Goal: Register for event/course

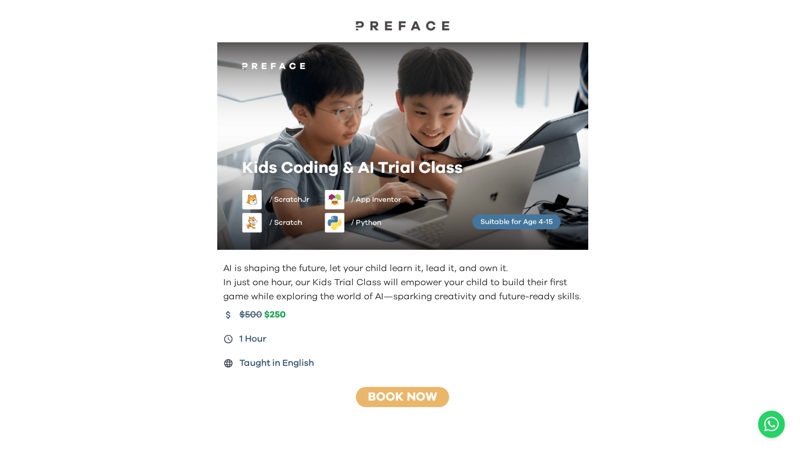
scroll to position [45, 0]
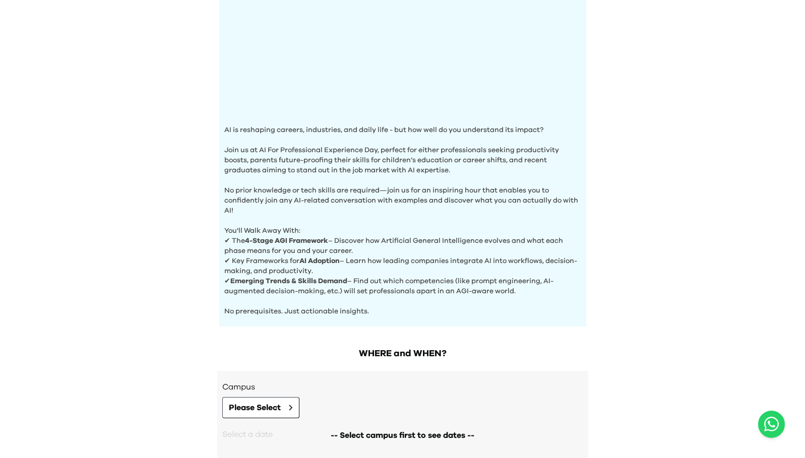
scroll to position [285, 0]
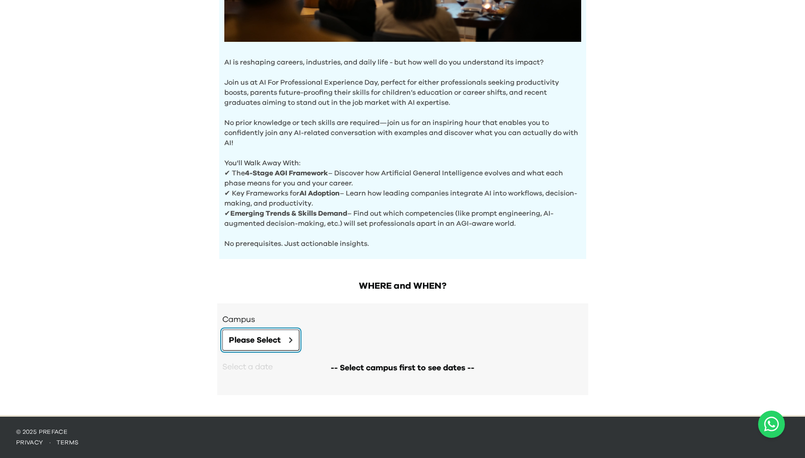
click at [268, 349] on button "Please Select" at bounding box center [260, 340] width 77 height 21
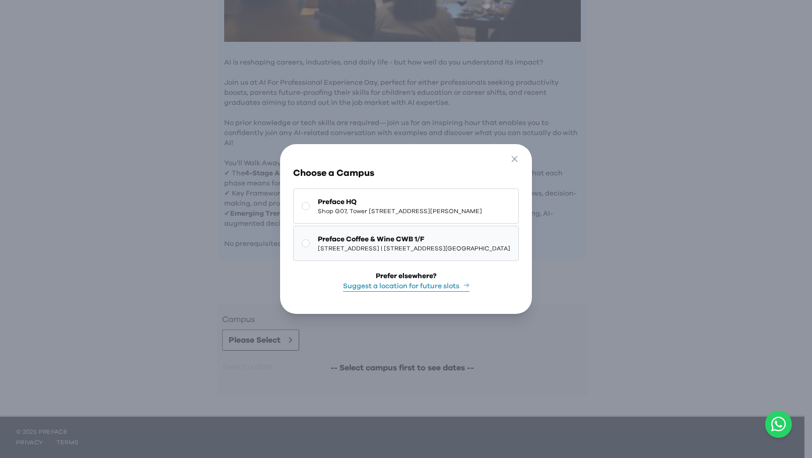
click at [325, 234] on span "Preface Coffee & Wine CWB 1/F" at bounding box center [414, 239] width 192 height 10
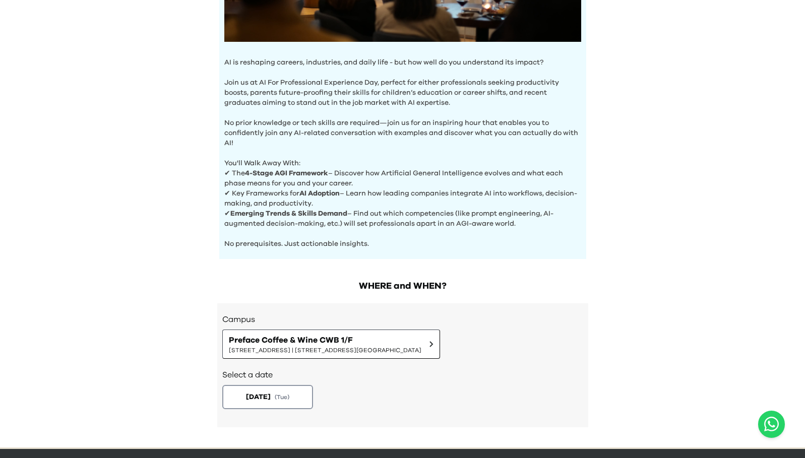
scroll to position [317, 0]
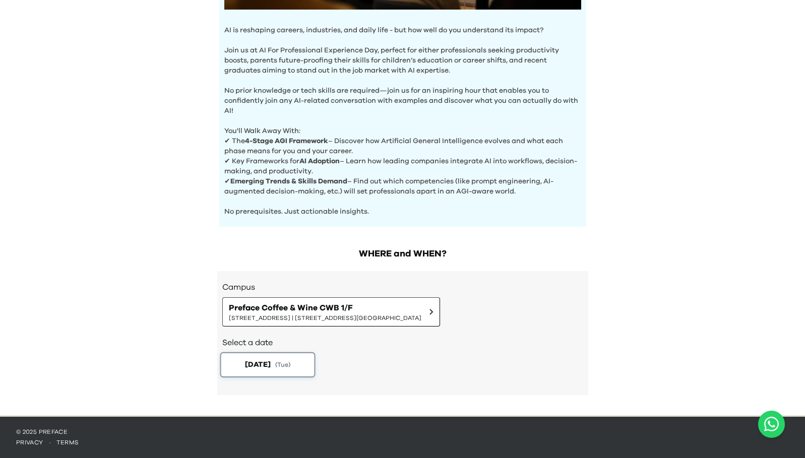
click at [270, 361] on span "2025-09-23" at bounding box center [257, 364] width 26 height 11
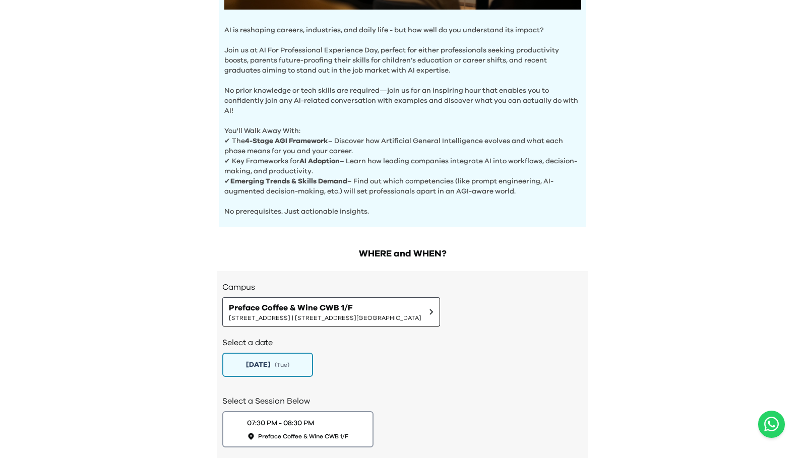
scroll to position [387, 0]
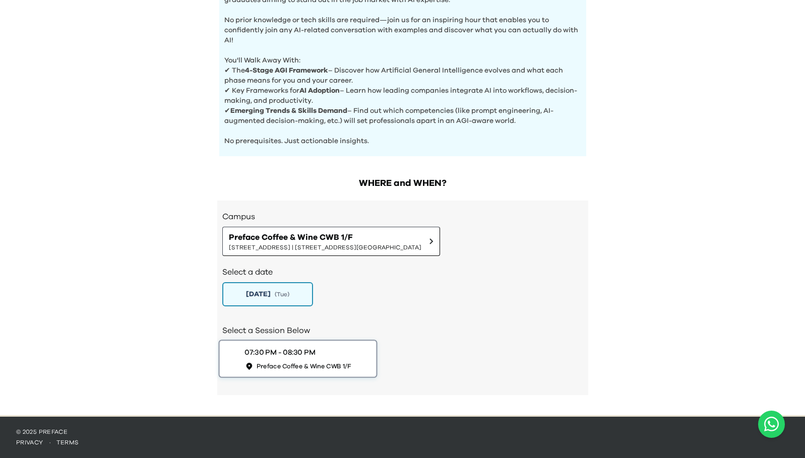
click at [334, 358] on div "07:30 PM - 08:30 PM Preface Coffee & Wine CWB 1/F" at bounding box center [297, 358] width 106 height 23
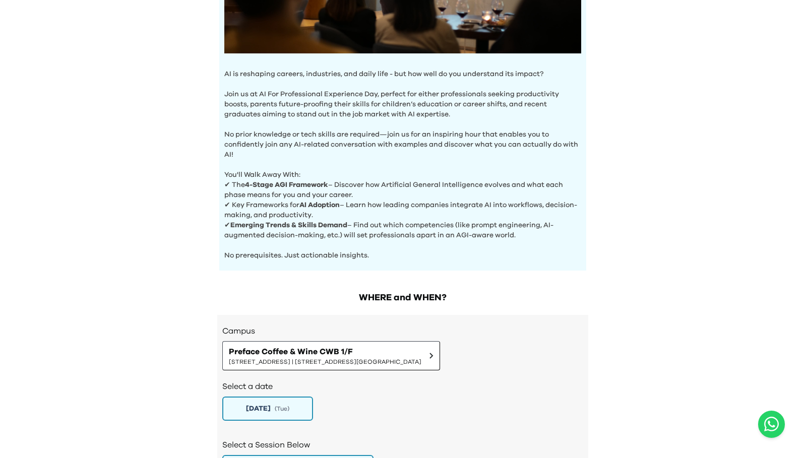
scroll to position [272, 0]
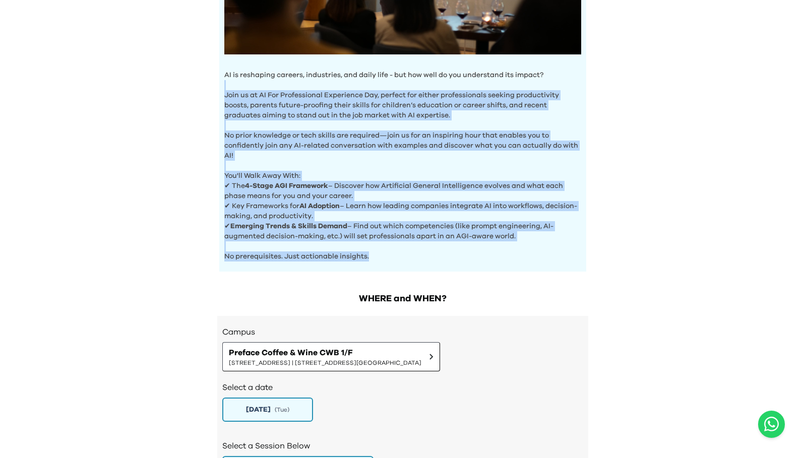
drag, startPoint x: 377, startPoint y: 255, endPoint x: 223, endPoint y: 81, distance: 232.7
click at [223, 81] on div "AI is reshaping careers, industries, and daily life - but how well do you under…" at bounding box center [402, 39] width 367 height 465
click at [224, 79] on p "AI is reshaping careers, industries, and daily life - but how well do you under…" at bounding box center [402, 75] width 357 height 10
copy div "AI is reshaping careers, industries, and daily life - but how well do you under…"
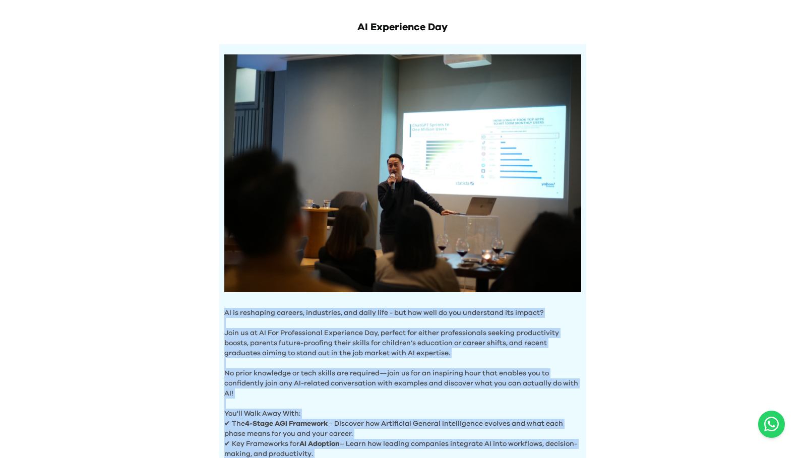
scroll to position [260, 0]
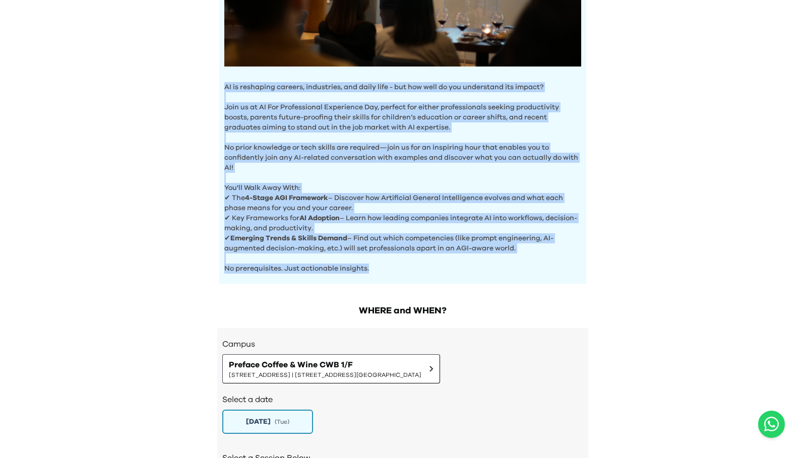
copy div "AI is reshaping careers, industries, and daily life - but how well do you under…"
click at [314, 222] on p "✔ Key Frameworks for AI Adoption – Learn how leading companies integrate AI int…" at bounding box center [402, 223] width 357 height 20
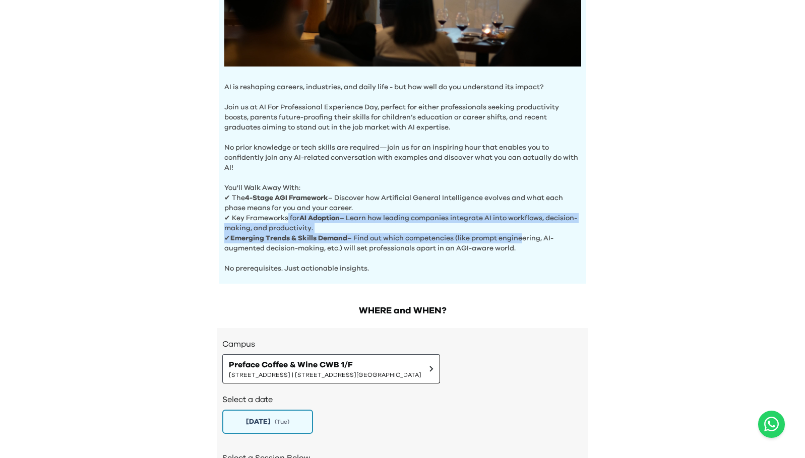
drag, startPoint x: 523, startPoint y: 241, endPoint x: 286, endPoint y: 221, distance: 237.7
click at [286, 221] on div "AI is reshaping careers, industries, and daily life - but how well do you under…" at bounding box center [402, 51] width 367 height 465
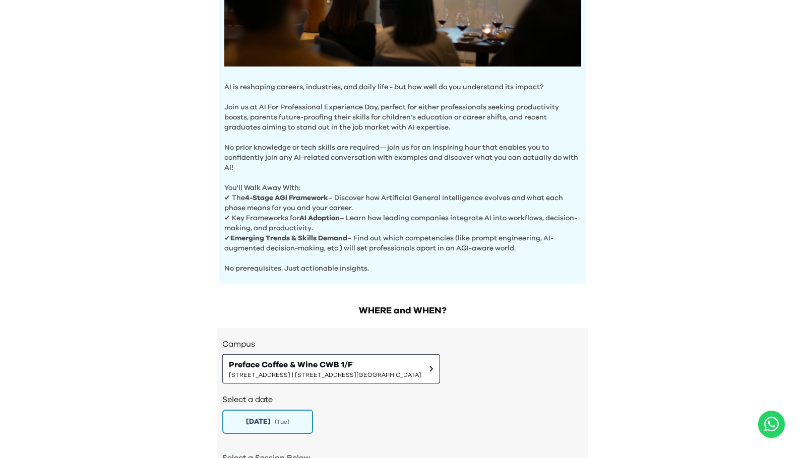
click at [488, 243] on p "✔ Emerging Trends & Skills Demand – Find out which competencies (like prompt en…" at bounding box center [402, 243] width 357 height 20
drag, startPoint x: 523, startPoint y: 246, endPoint x: 222, endPoint y: 198, distance: 305.1
click at [222, 198] on div "AI is reshaping careers, industries, and daily life - but how well do you under…" at bounding box center [402, 51] width 367 height 465
copy div "✔ The 4-Stage AGI Framework – Discover how Artificial General Intelligence evol…"
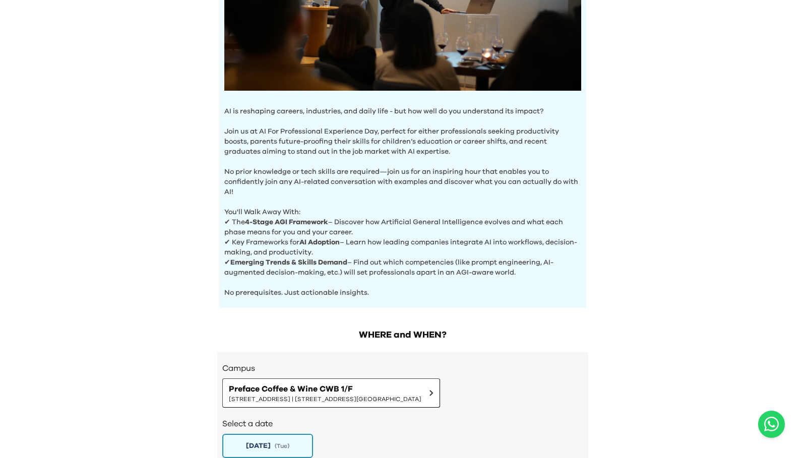
scroll to position [207, 0]
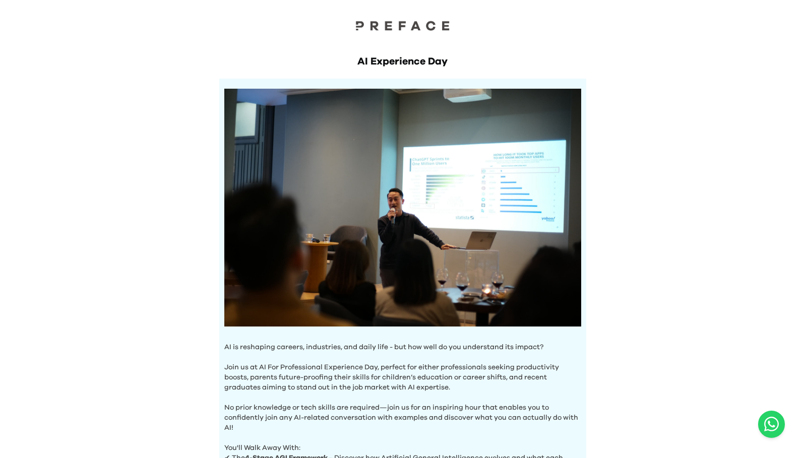
scroll to position [19, 0]
